Goal: Check status: Check status

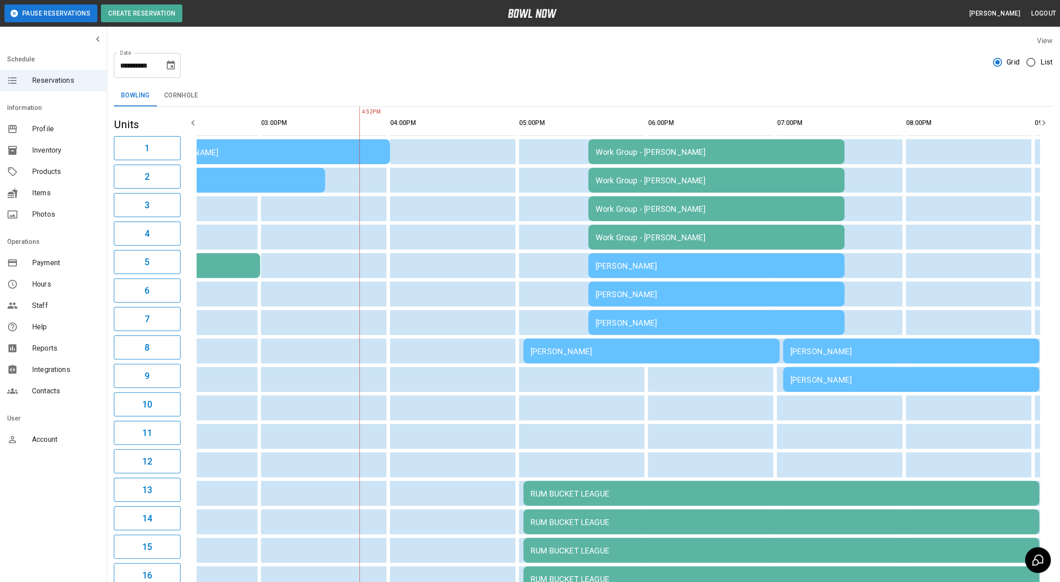
click at [549, 353] on div "[PERSON_NAME]" at bounding box center [652, 350] width 242 height 9
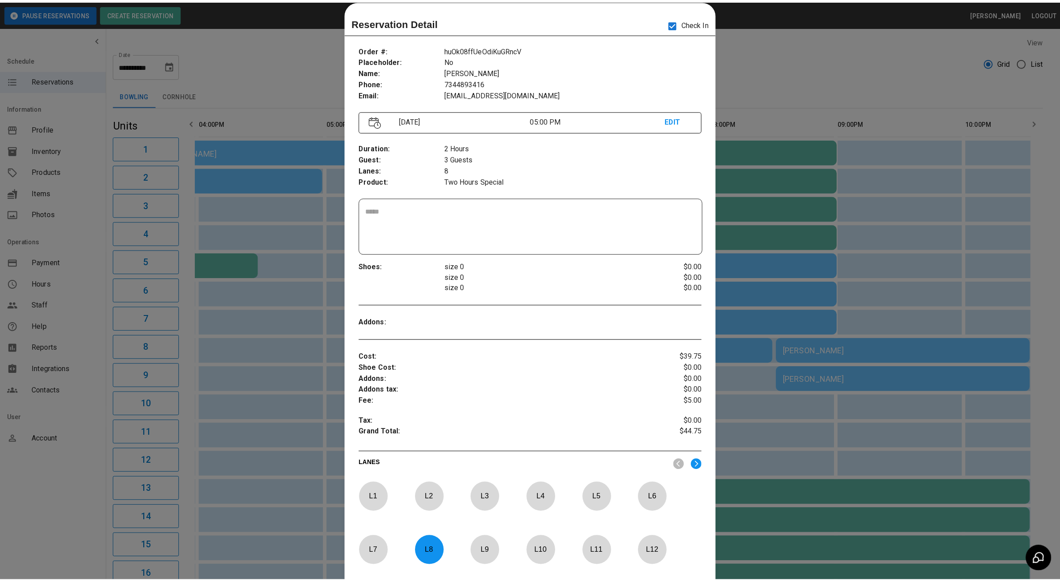
scroll to position [0, 515]
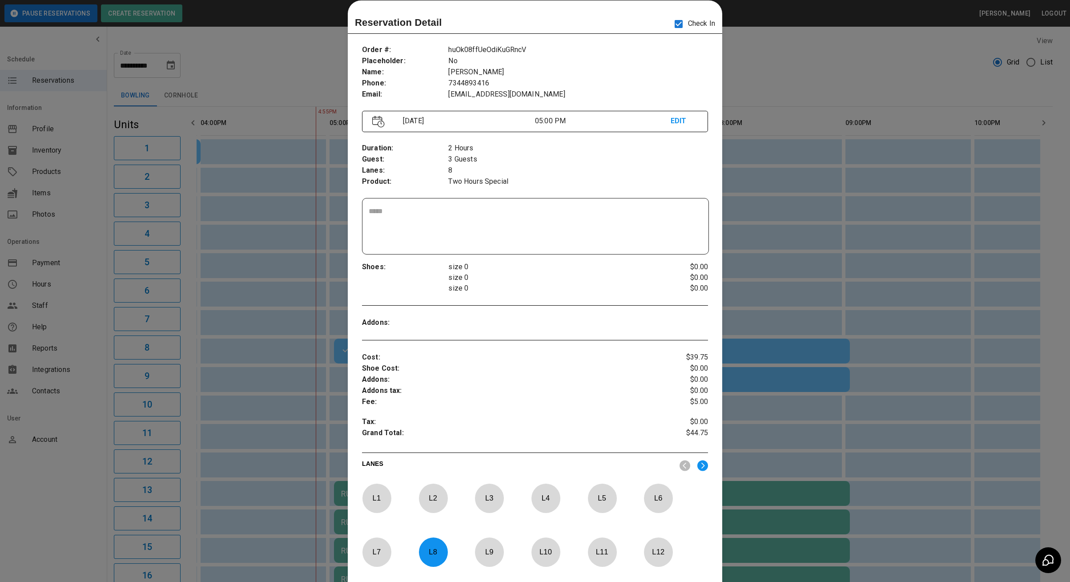
drag, startPoint x: 294, startPoint y: 66, endPoint x: 289, endPoint y: 68, distance: 5.4
click at [294, 67] on div at bounding box center [535, 291] width 1070 height 582
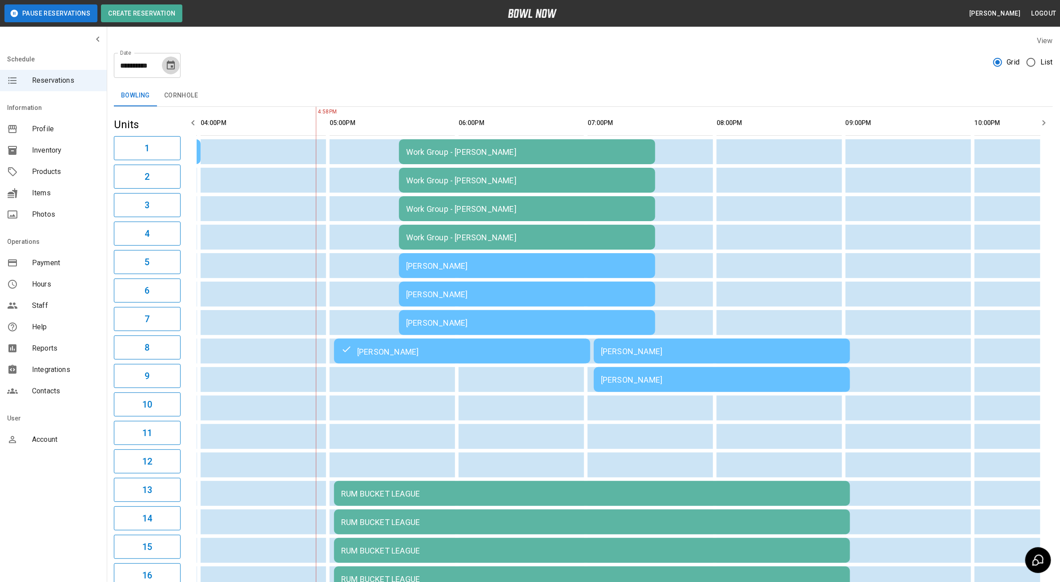
click at [167, 67] on icon "Choose date, selected date is Aug 15, 2025" at bounding box center [171, 64] width 8 height 9
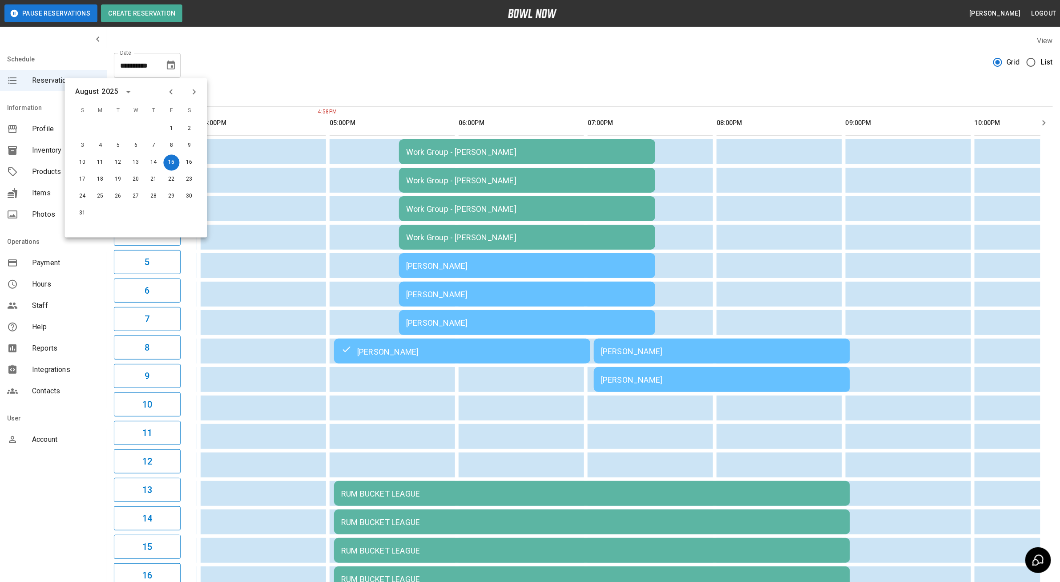
click at [294, 52] on div "**********" at bounding box center [583, 62] width 939 height 32
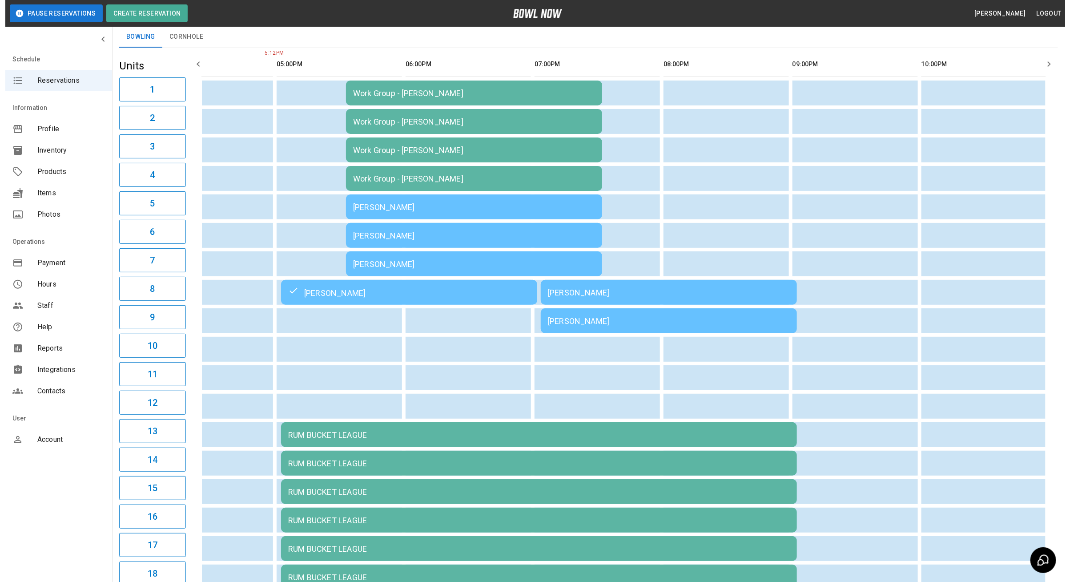
scroll to position [59, 0]
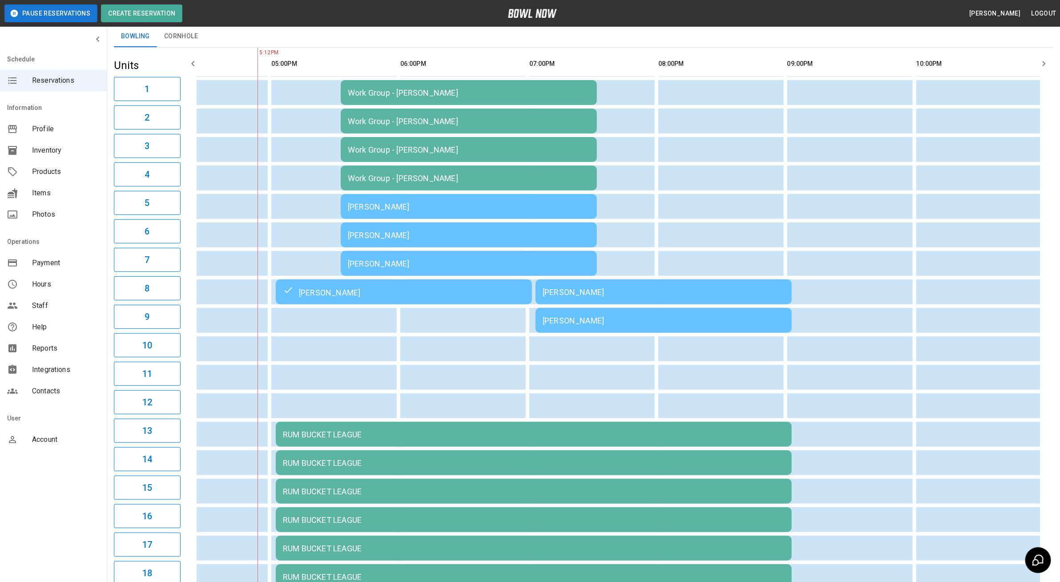
click at [495, 202] on div "[PERSON_NAME]" at bounding box center [469, 206] width 242 height 9
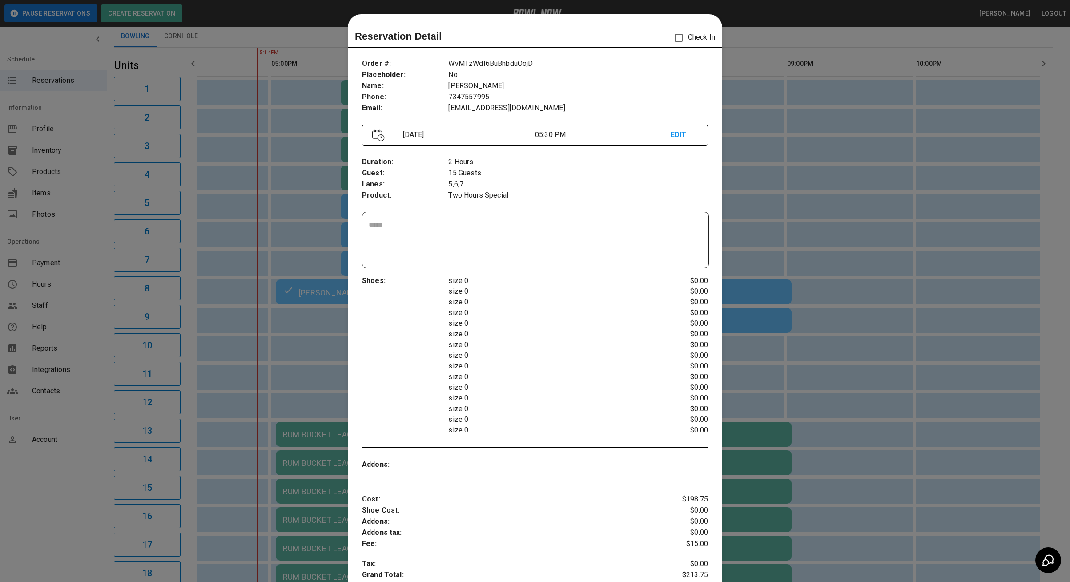
scroll to position [14, 0]
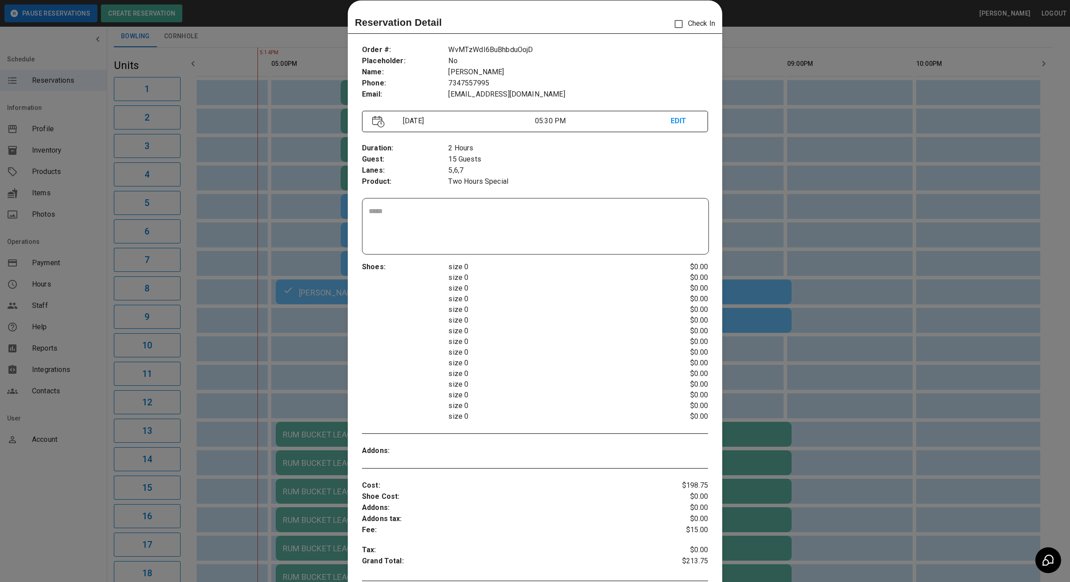
click at [789, 79] on div at bounding box center [535, 291] width 1070 height 582
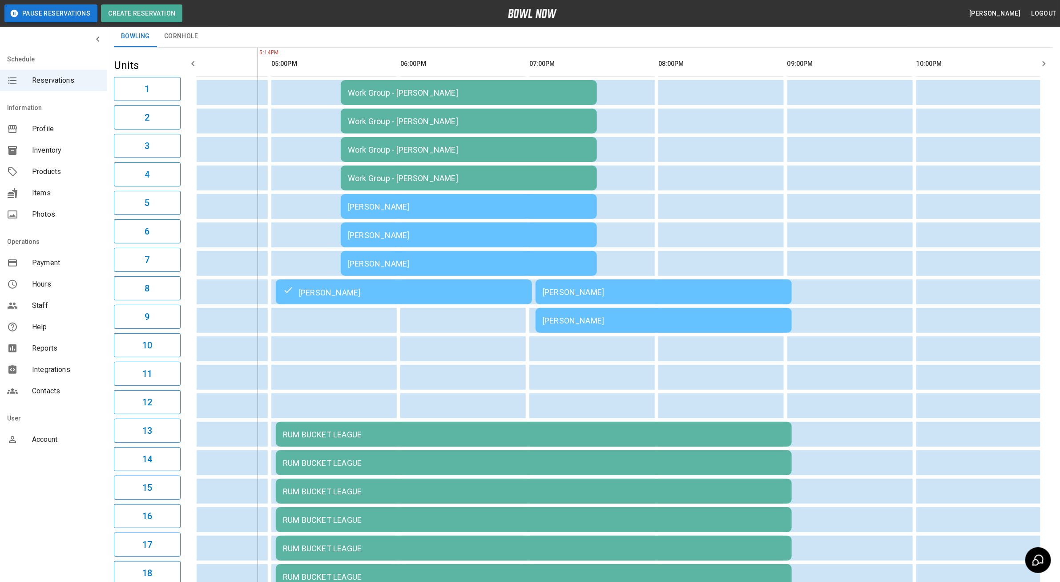
click at [439, 211] on div "[PERSON_NAME]" at bounding box center [469, 206] width 242 height 9
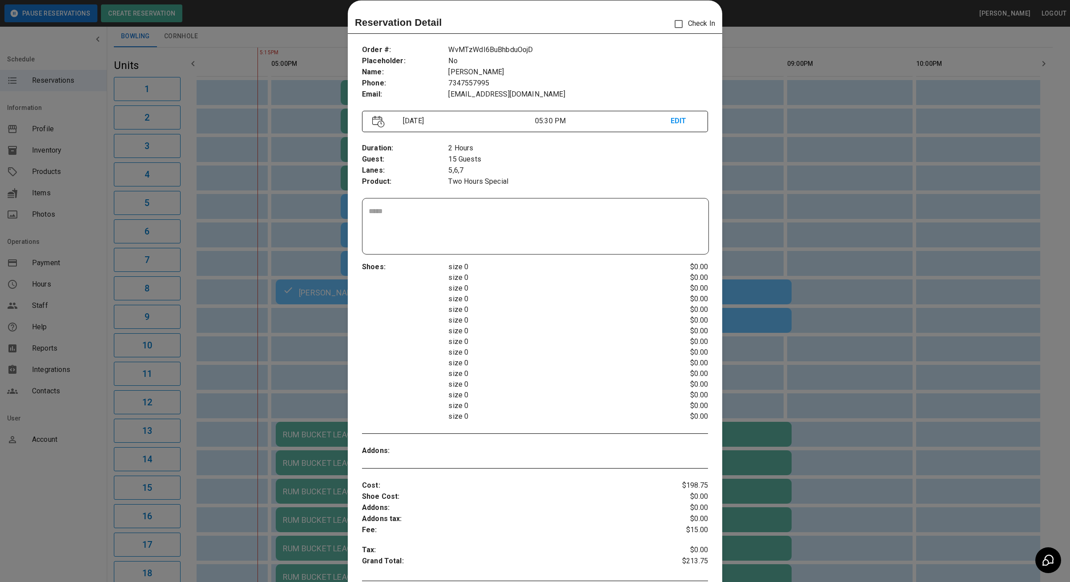
click at [248, 302] on div at bounding box center [535, 291] width 1070 height 582
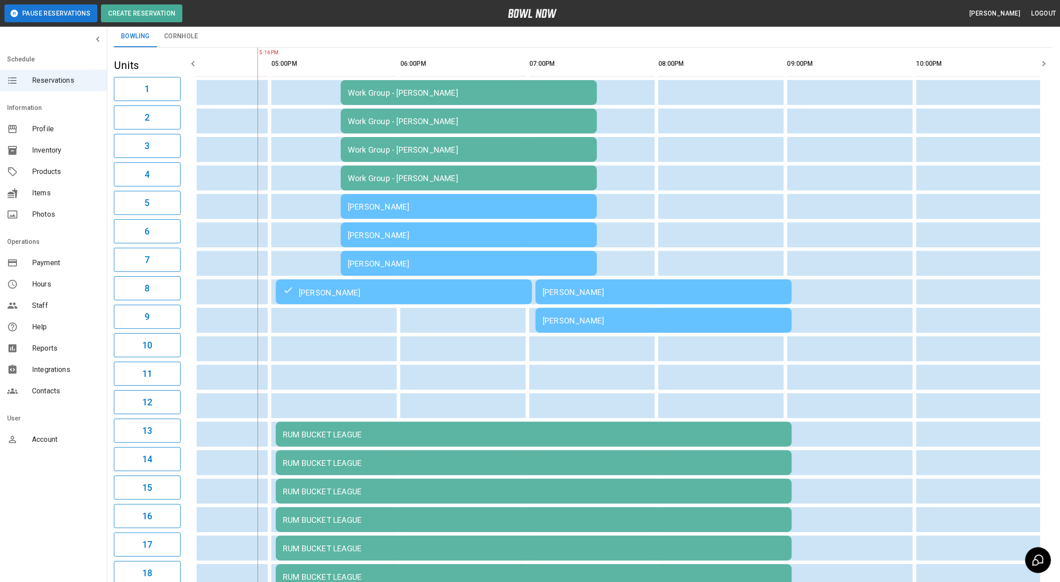
click at [384, 218] on td "[PERSON_NAME]" at bounding box center [469, 206] width 256 height 25
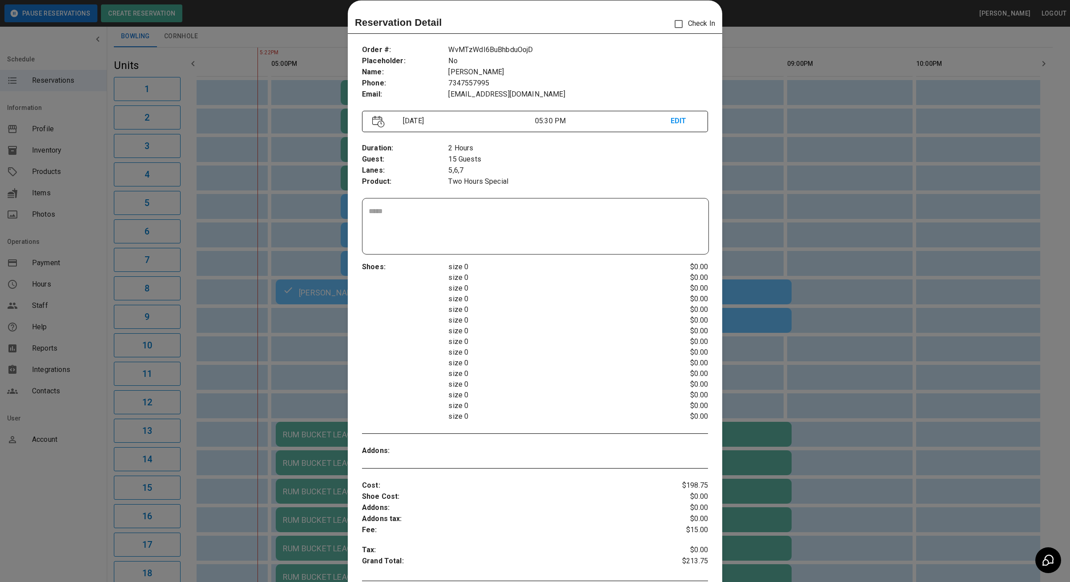
click at [262, 325] on div at bounding box center [535, 291] width 1070 height 582
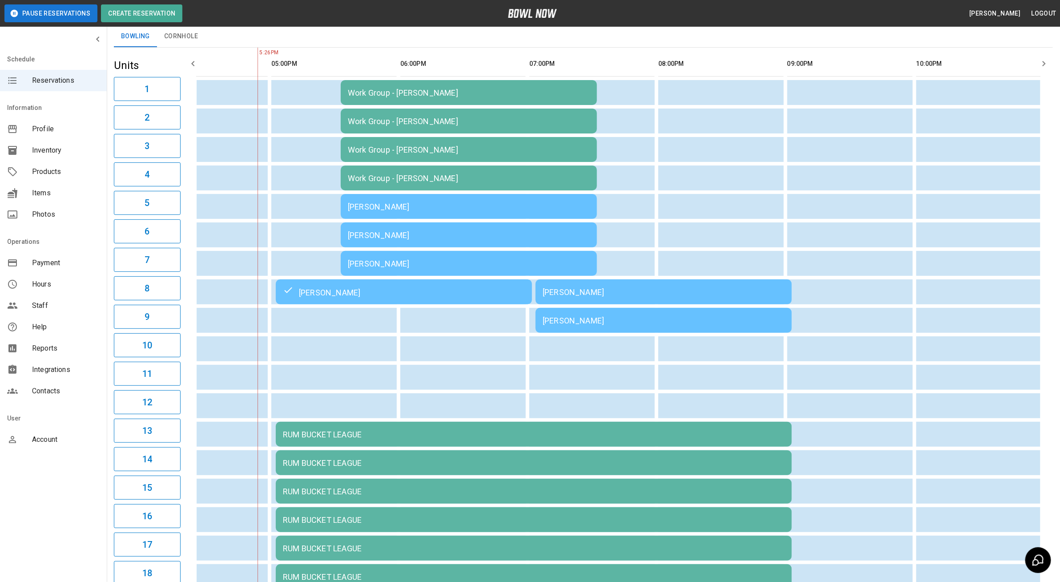
click at [454, 206] on div "[PERSON_NAME]" at bounding box center [469, 206] width 242 height 9
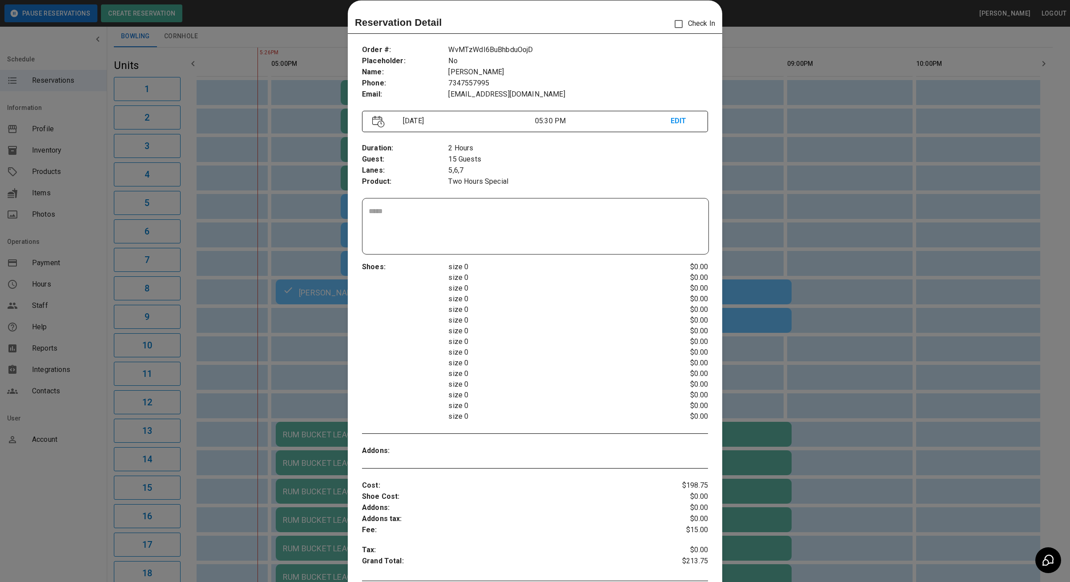
click at [766, 40] on div at bounding box center [535, 291] width 1070 height 582
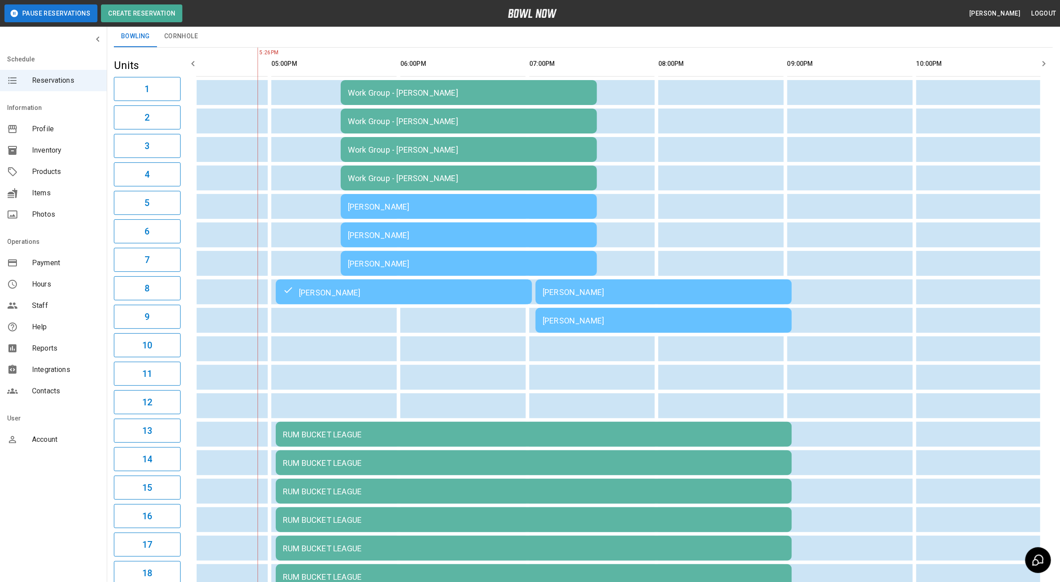
click at [395, 211] on div "[PERSON_NAME]" at bounding box center [469, 206] width 242 height 9
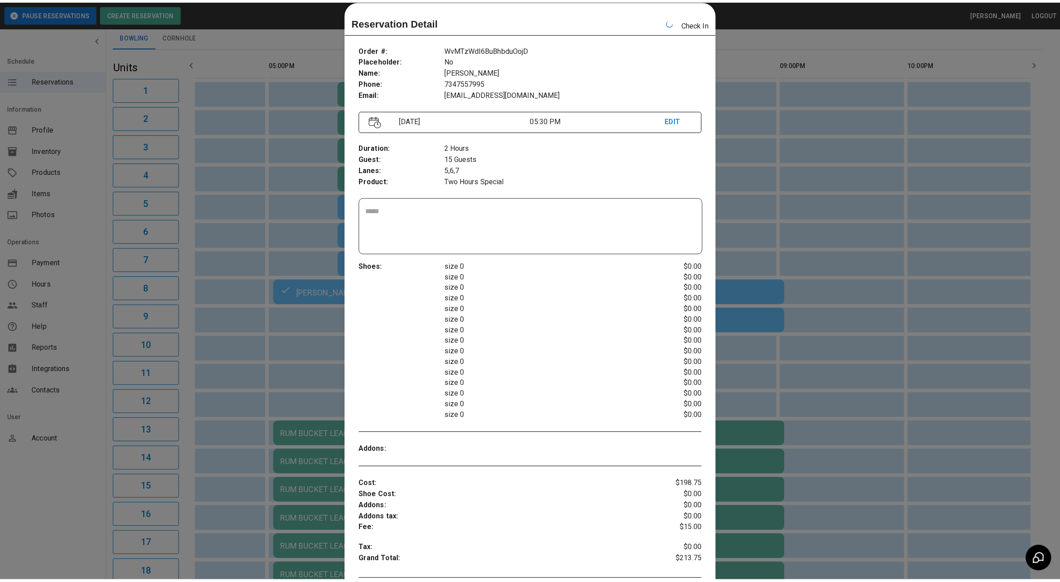
scroll to position [0, 645]
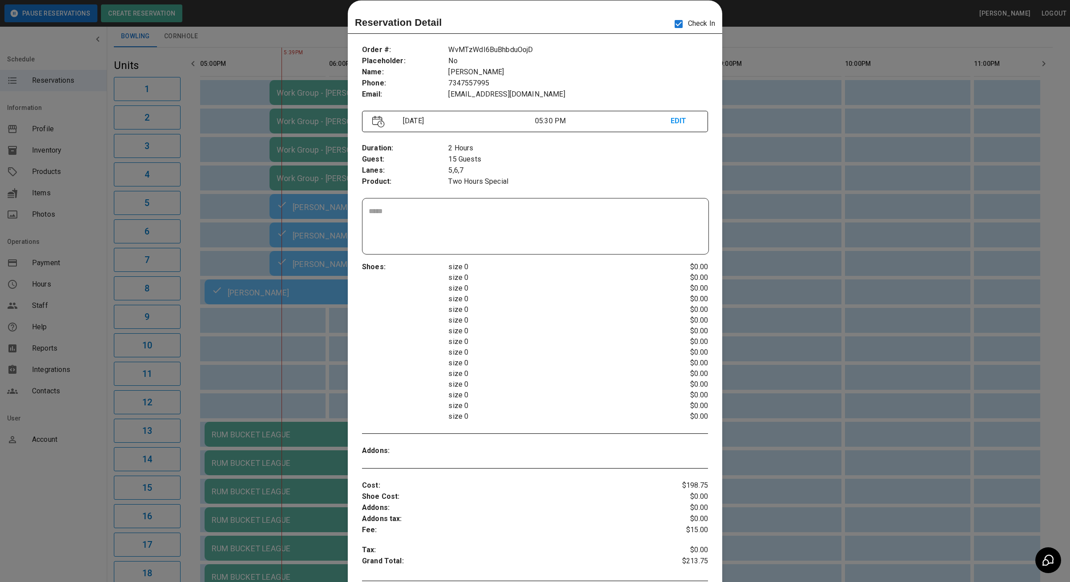
click at [758, 109] on div at bounding box center [535, 291] width 1070 height 582
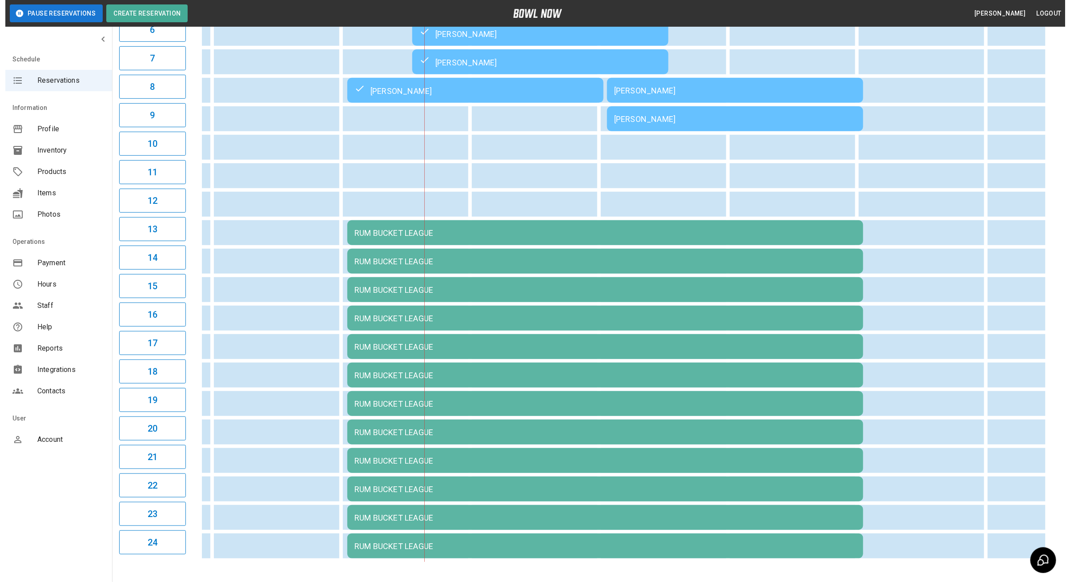
scroll to position [0, 501]
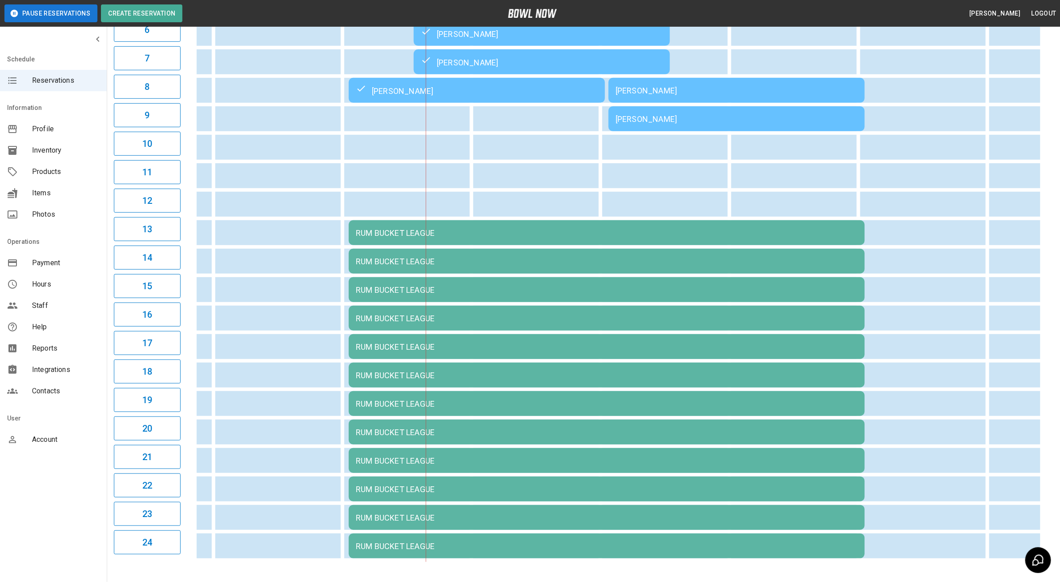
click at [464, 238] on td "RUM BUCKET LEAGUE" at bounding box center [607, 232] width 516 height 25
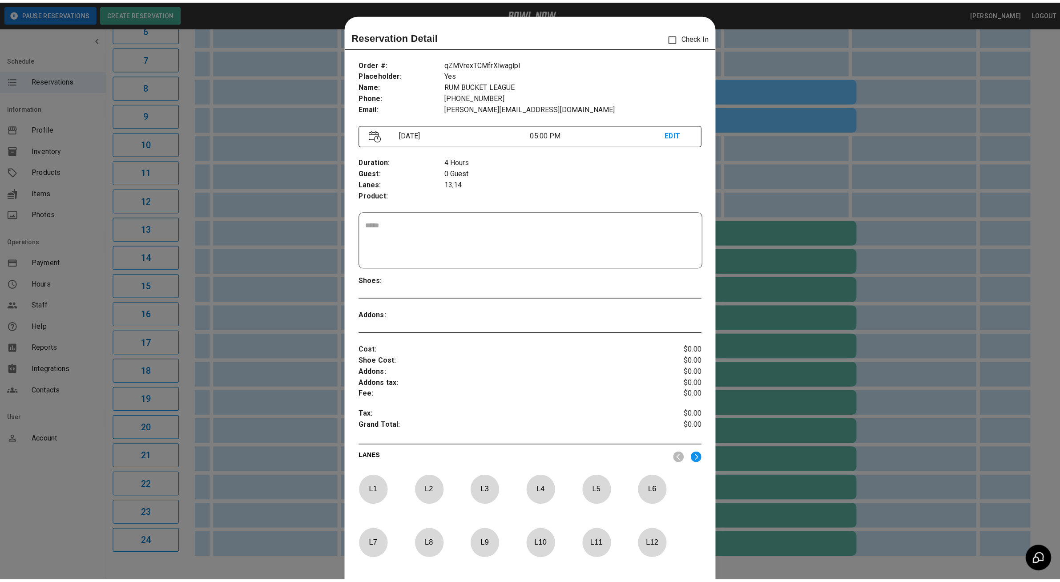
scroll to position [14, 0]
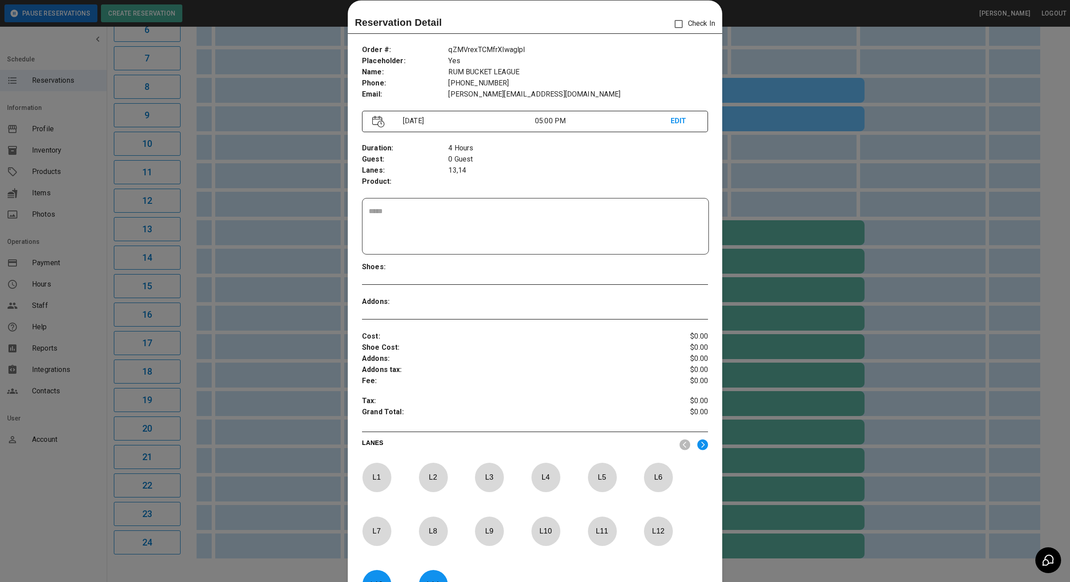
click at [246, 322] on div at bounding box center [535, 291] width 1070 height 582
